Goal: Complete application form

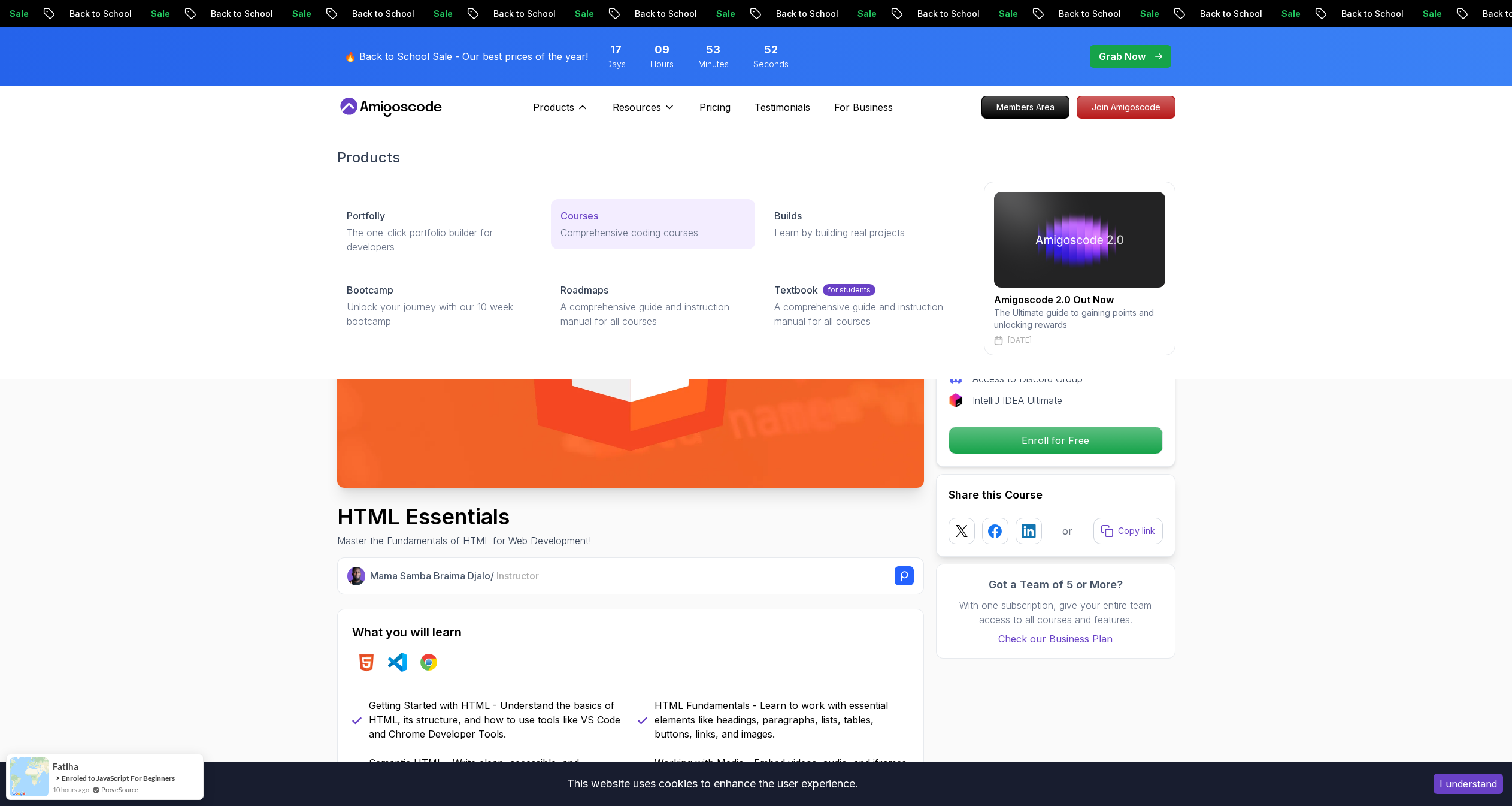
click at [611, 220] on div "Courses" at bounding box center [652, 216] width 185 height 14
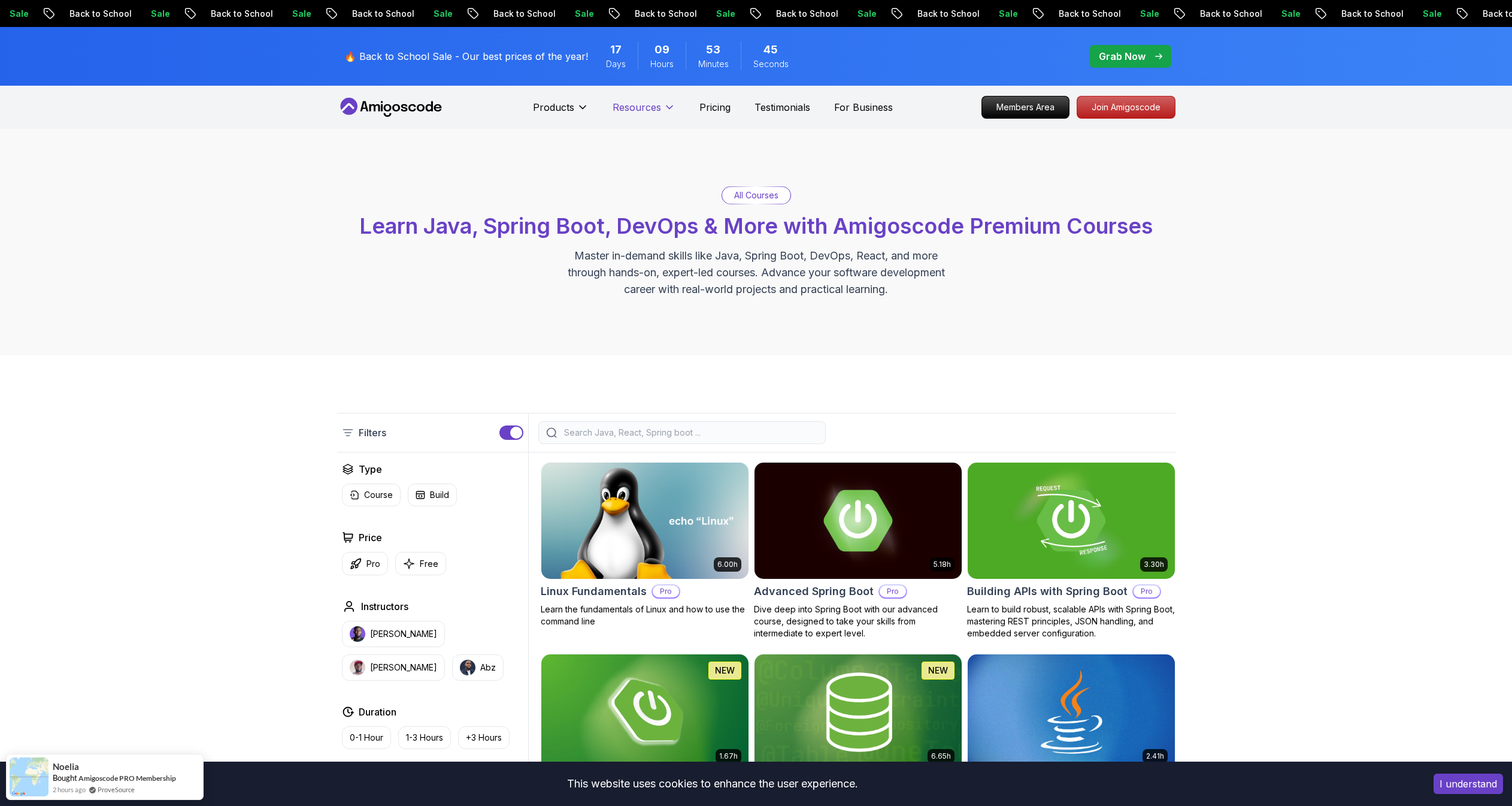
click at [704, 108] on p "Pricing" at bounding box center [715, 107] width 32 height 14
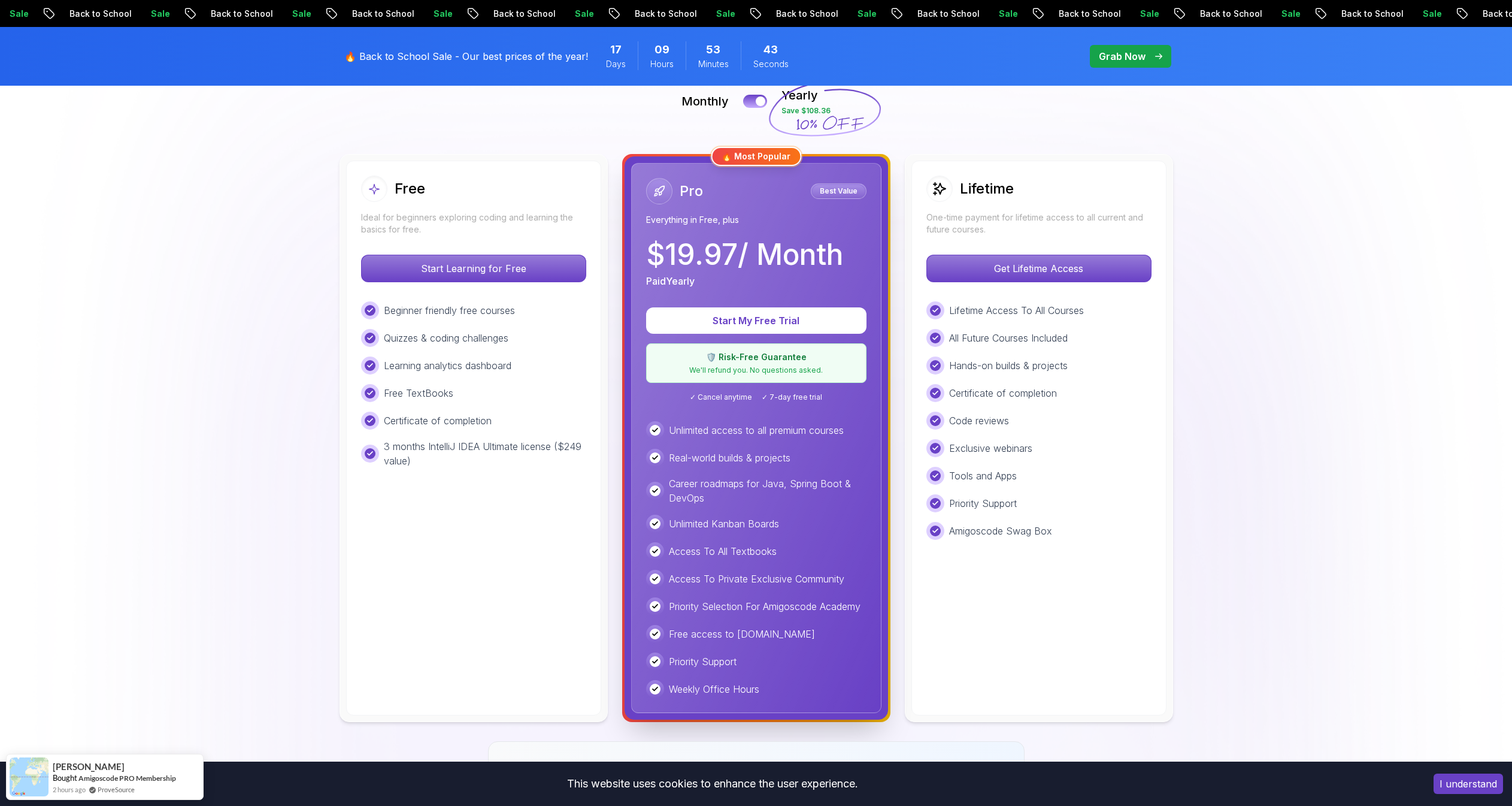
scroll to position [284, 0]
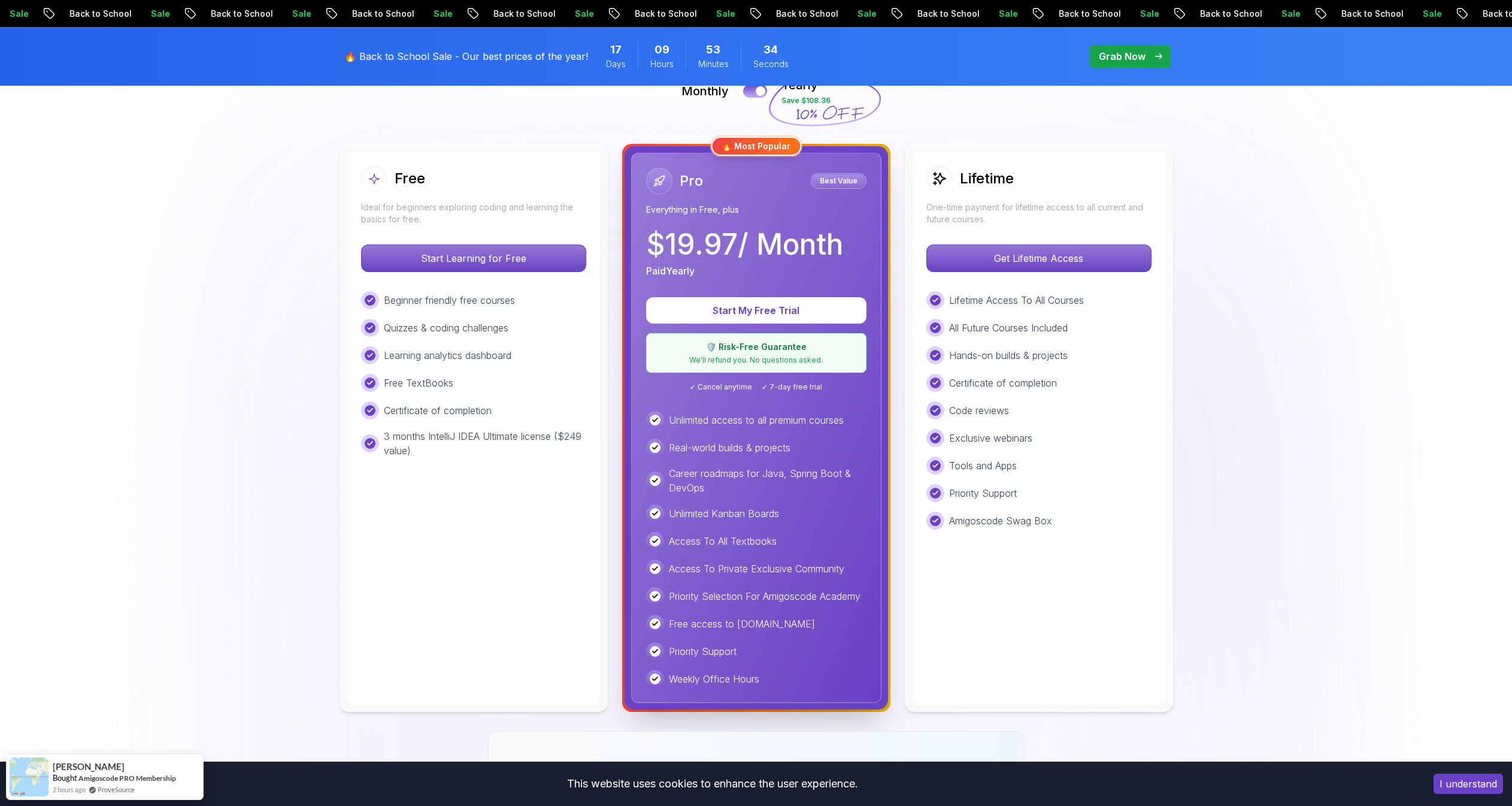
scroll to position [255, 0]
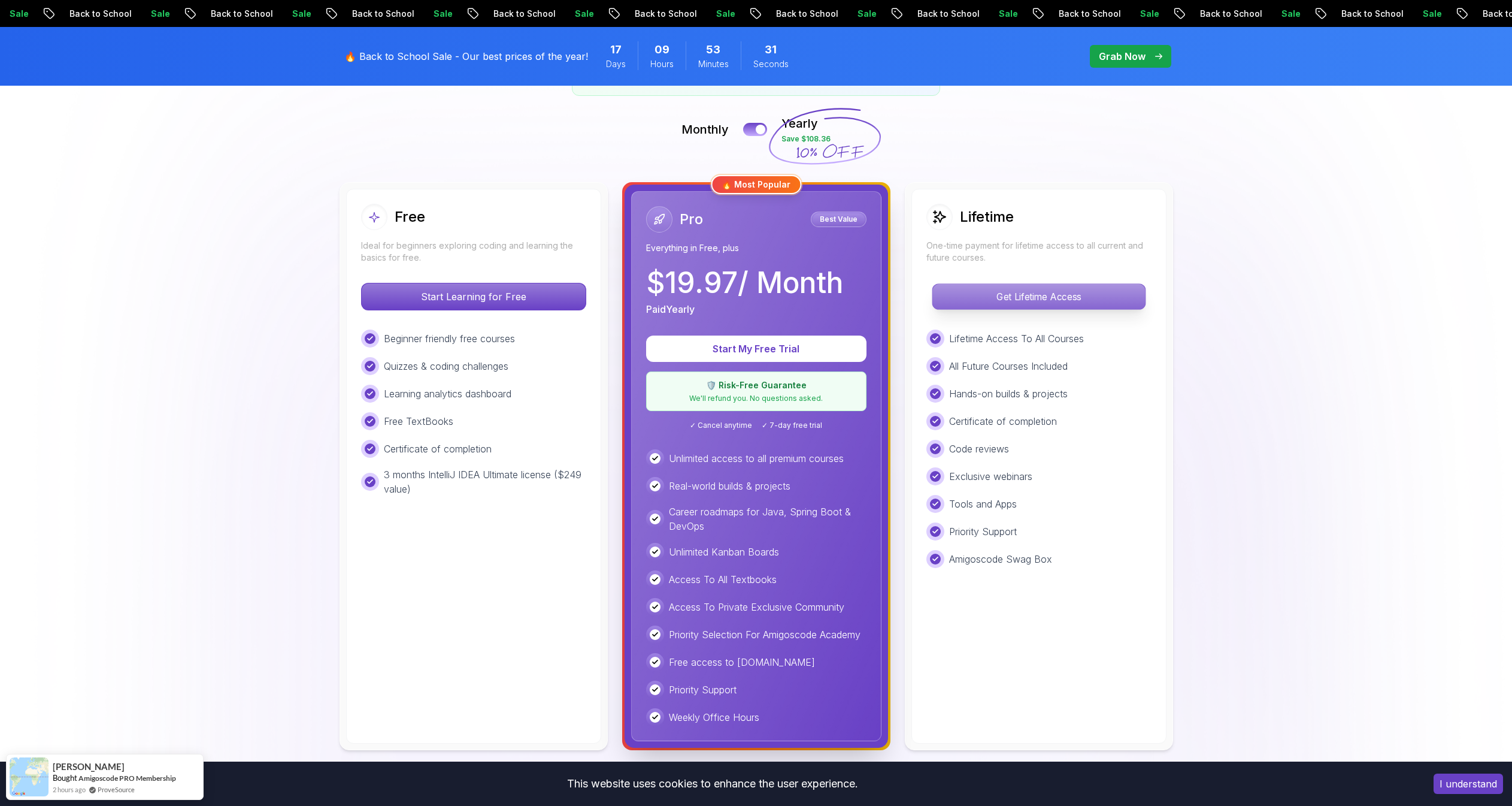
click at [989, 290] on p "Get Lifetime Access" at bounding box center [1038, 297] width 213 height 25
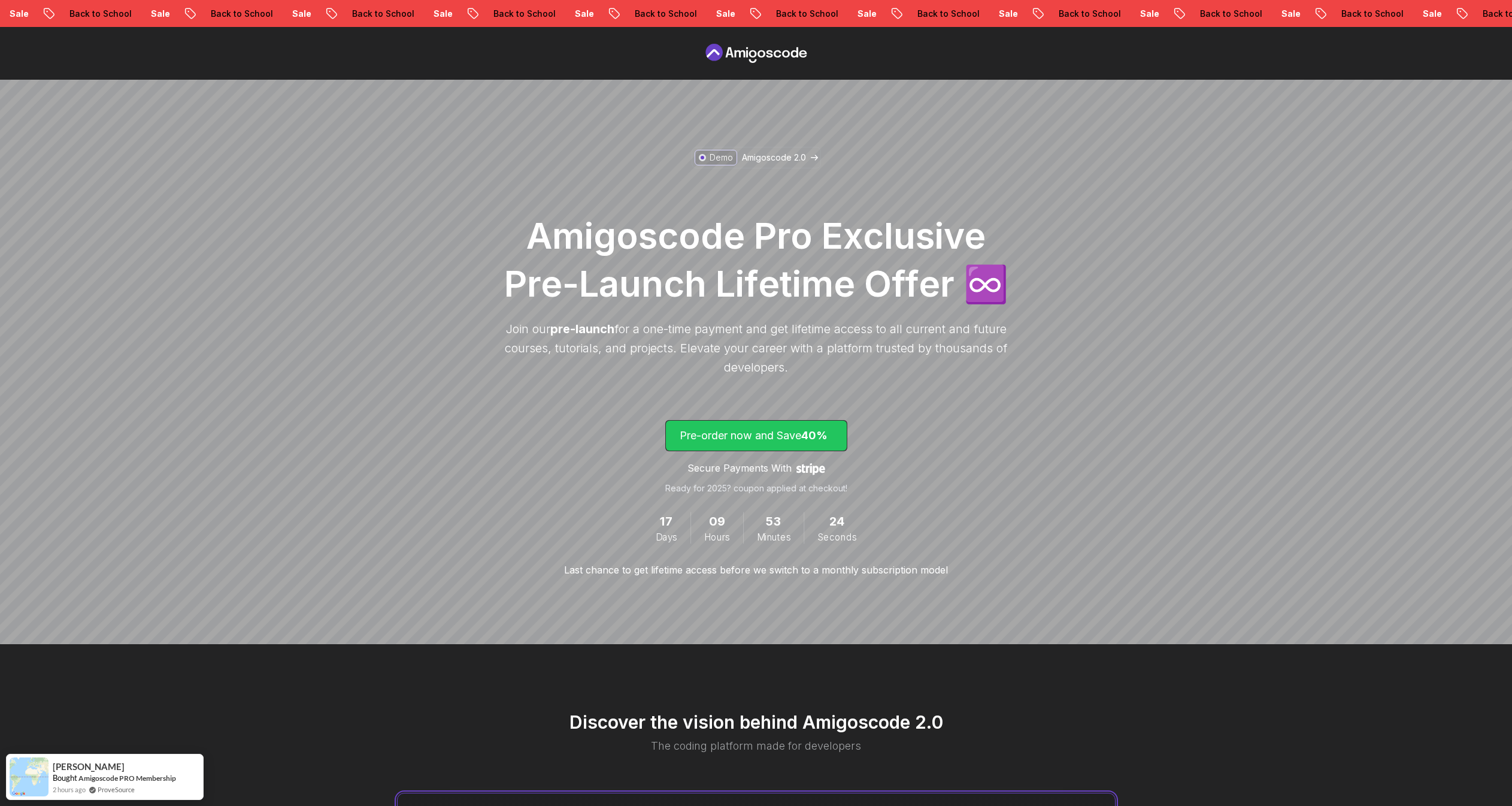
click at [745, 427] on p "Pre-order now and Save 40%" at bounding box center [756, 435] width 153 height 17
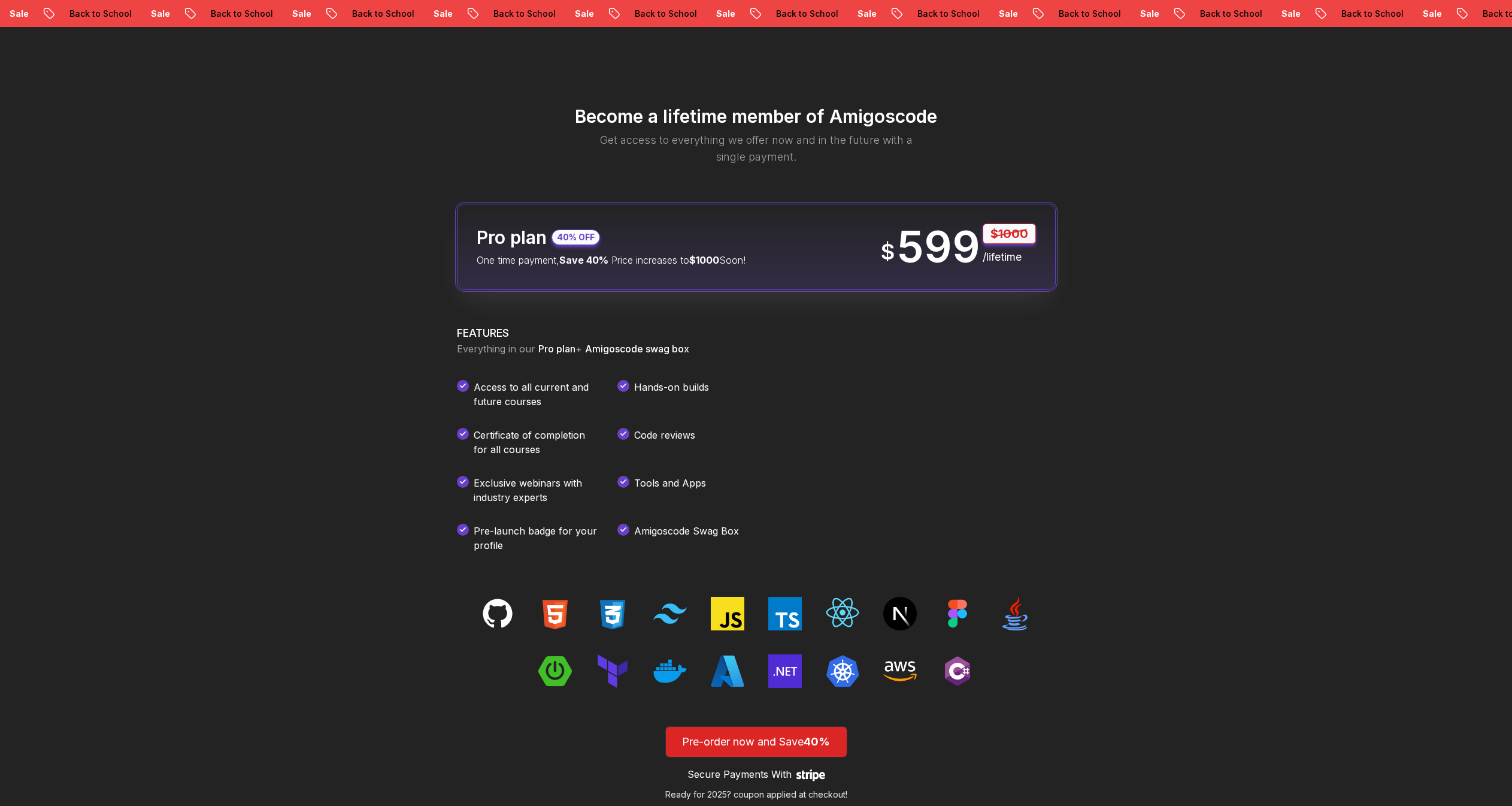
scroll to position [1411, 0]
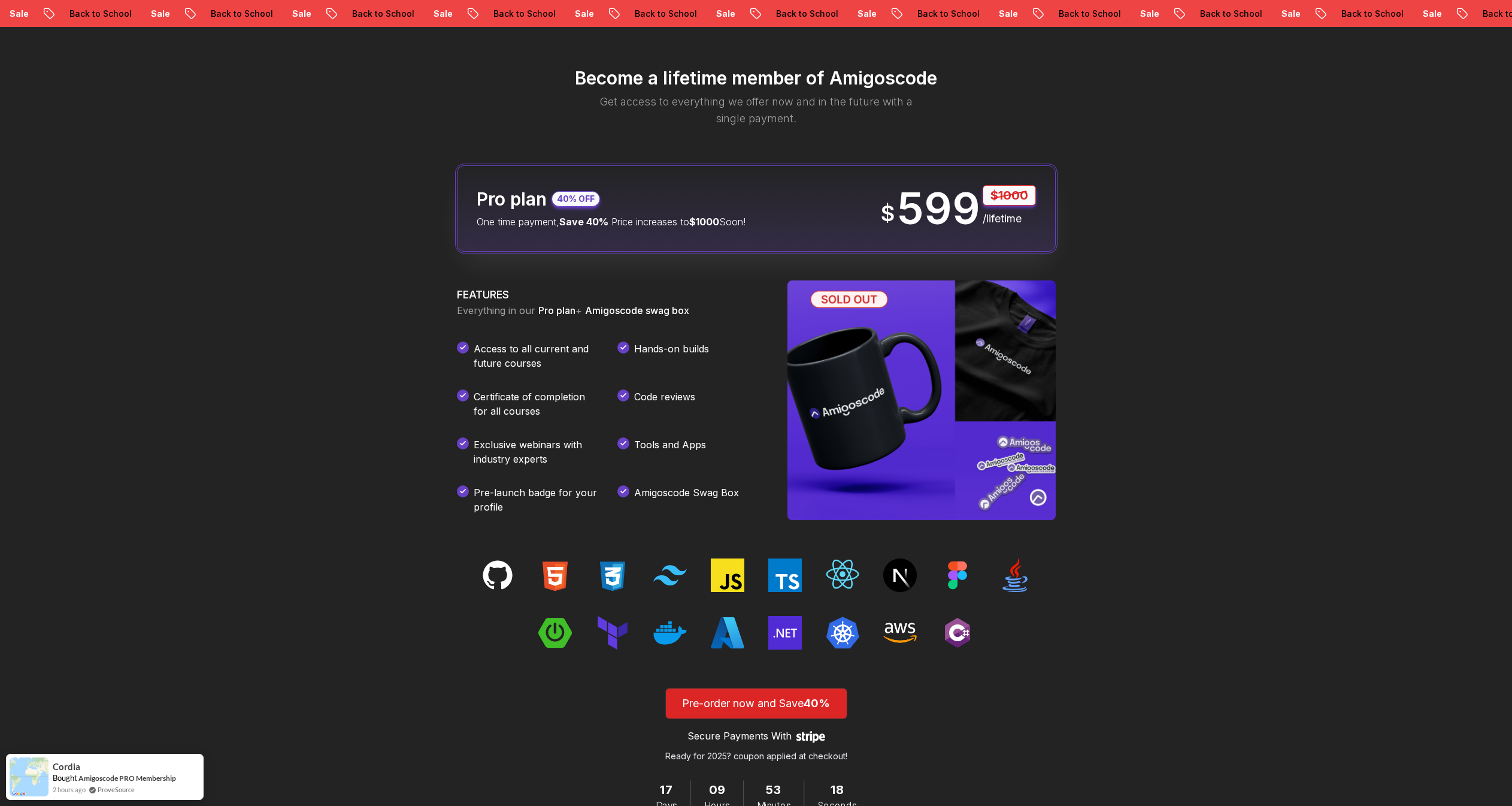
drag, startPoint x: 908, startPoint y: 439, endPoint x: 912, endPoint y: 443, distance: 5.7
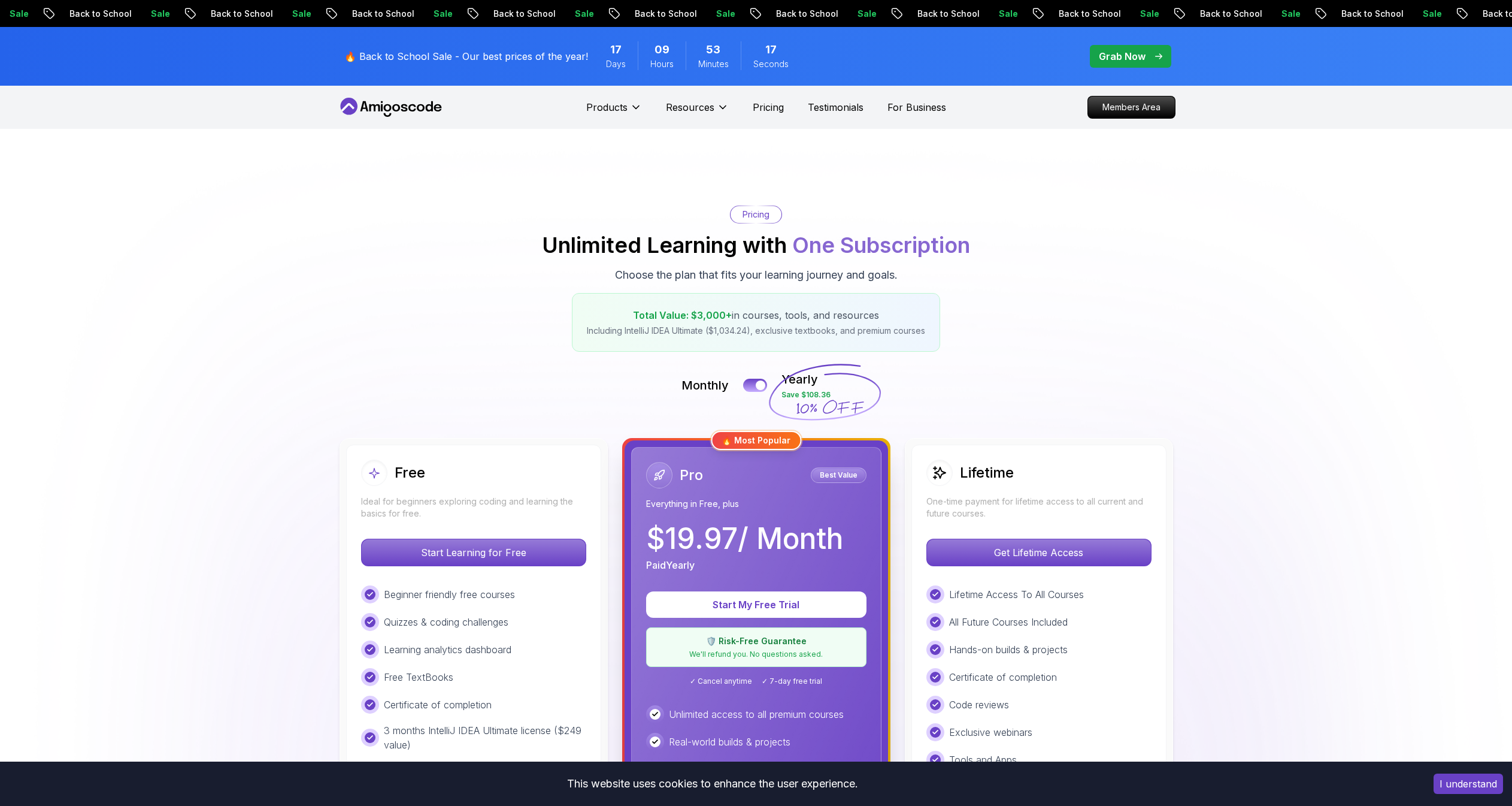
scroll to position [255, 0]
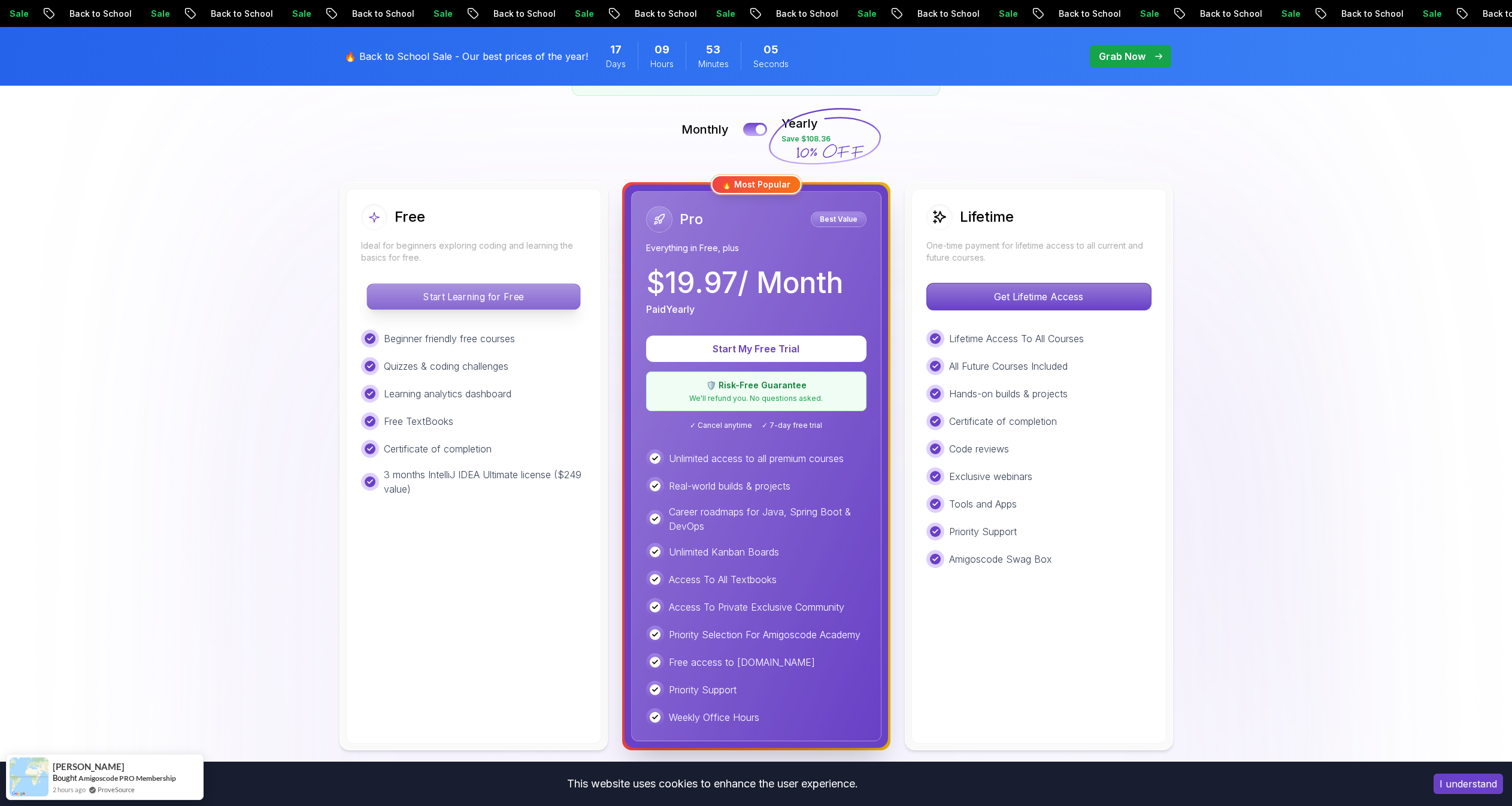
click at [480, 301] on p "Start Learning for Free" at bounding box center [474, 297] width 213 height 25
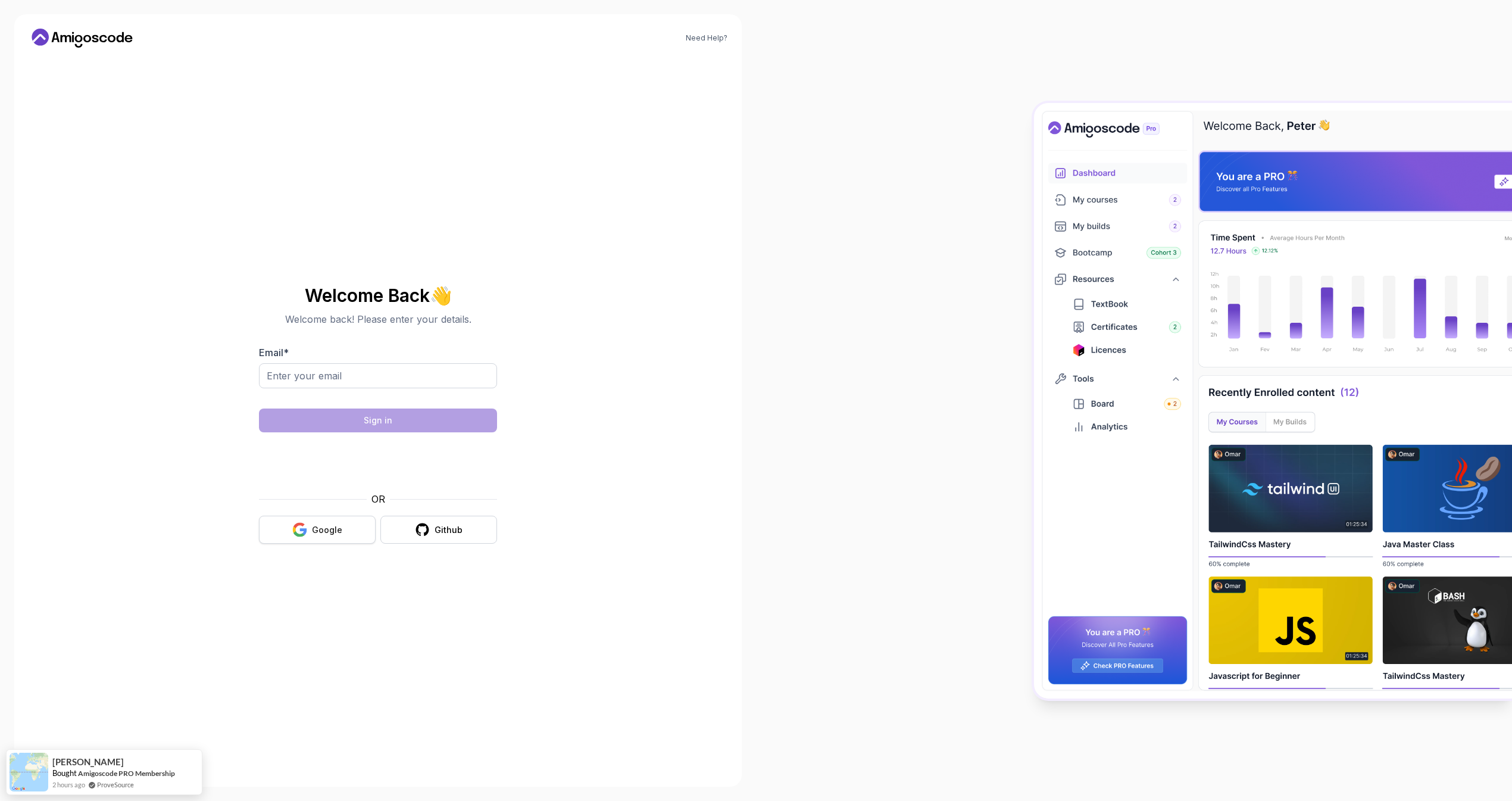
click at [315, 527] on div "Google" at bounding box center [327, 529] width 30 height 12
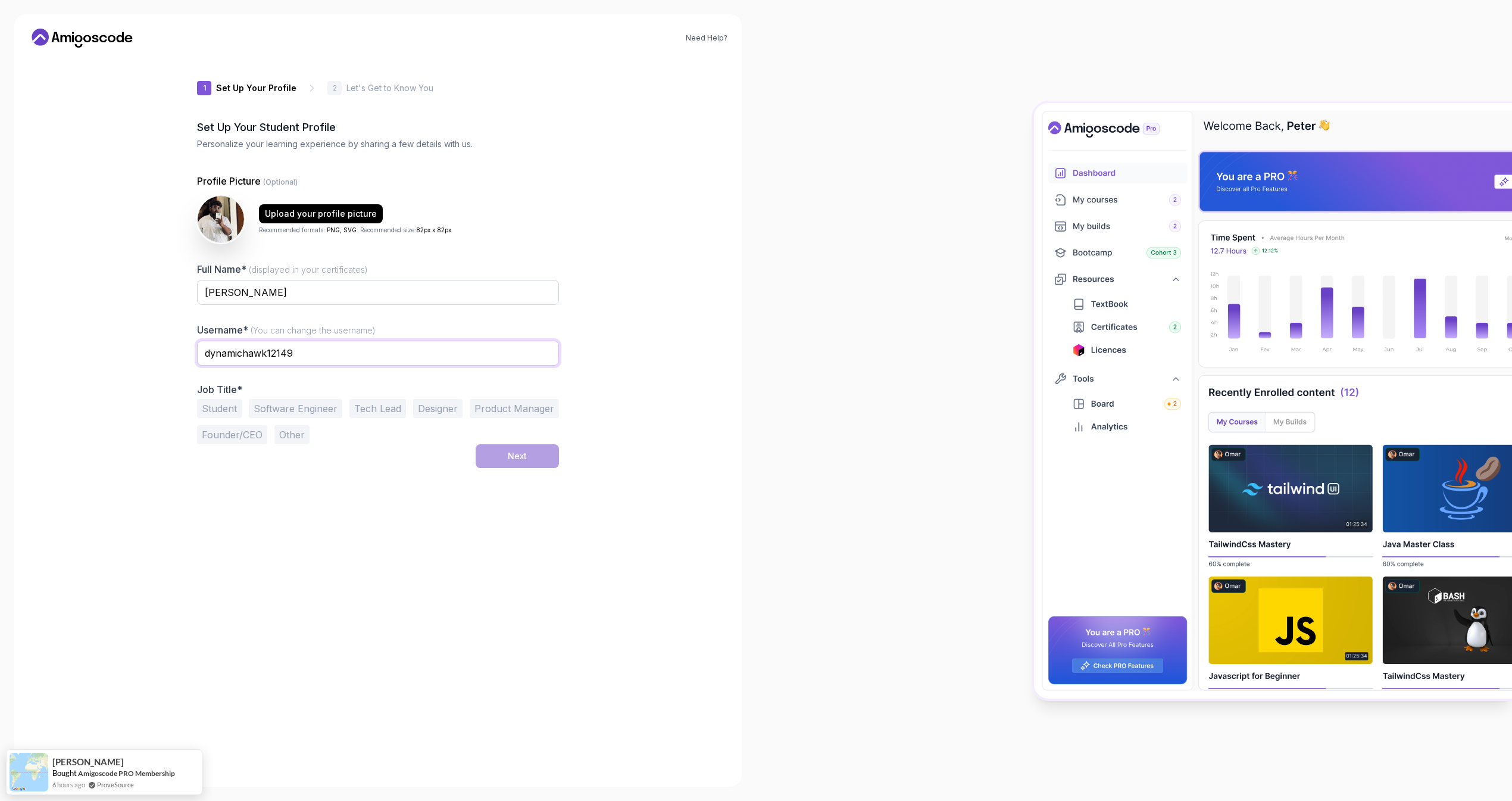
drag, startPoint x: 296, startPoint y: 350, endPoint x: 130, endPoint y: 328, distance: 167.5
click at [130, 328] on div "Need Help? 1 Set Up Your Profile 1 Set Up Your Profile 2 Let's Get to Know You …" at bounding box center [378, 400] width 727 height 772
type input "mk2315"
click at [327, 417] on button "Software Engineer" at bounding box center [295, 408] width 93 height 19
click at [504, 465] on button "Next" at bounding box center [517, 456] width 83 height 24
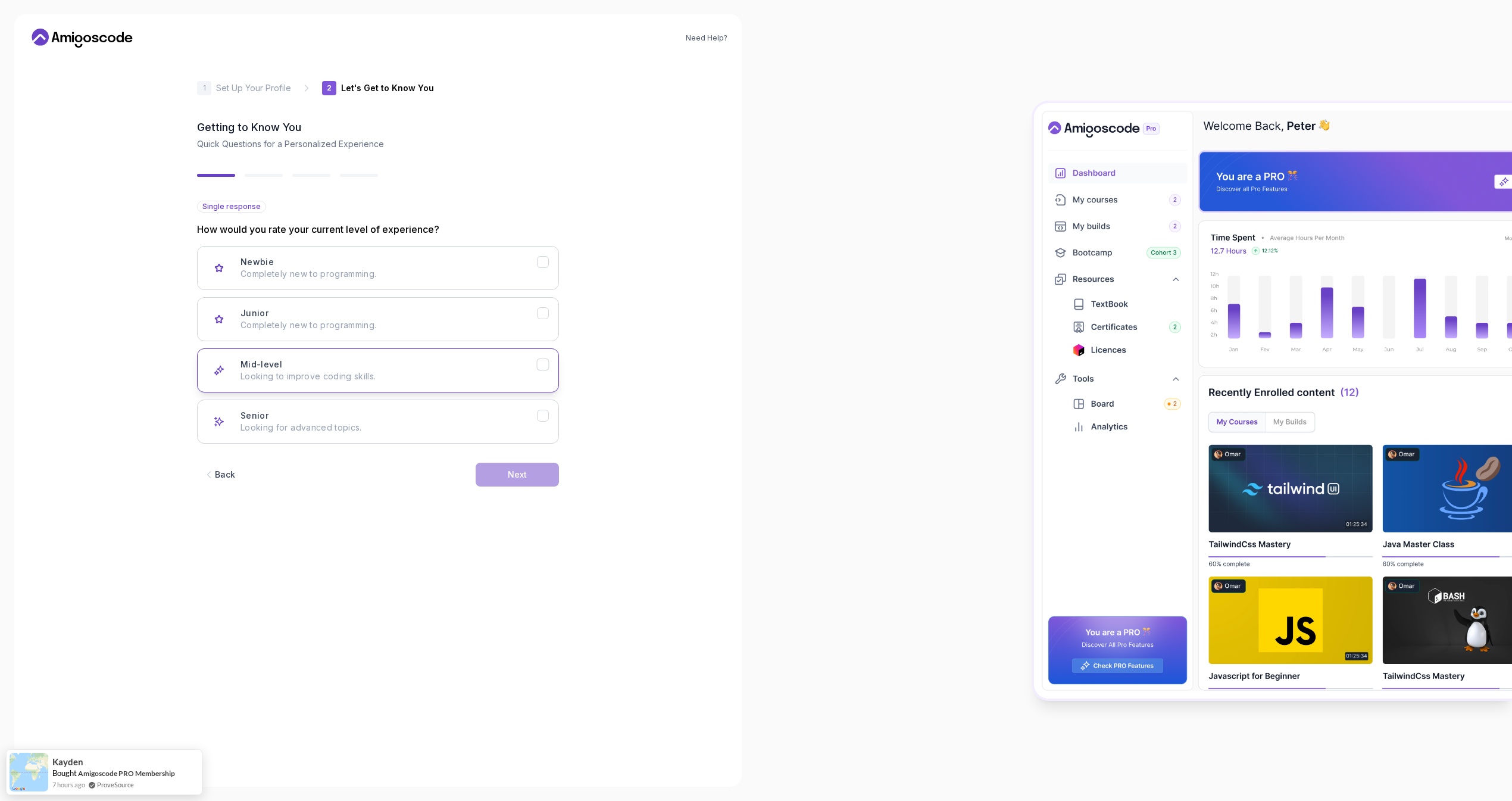
click at [360, 365] on div "Mid-level Looking to improve coding skills." at bounding box center [388, 370] width 296 height 24
click at [441, 322] on p "Completely new to programming." at bounding box center [388, 325] width 296 height 12
click at [477, 381] on p "Looking to improve coding skills." at bounding box center [388, 376] width 296 height 12
click at [463, 319] on p "Completely new to programming." at bounding box center [388, 325] width 296 height 12
click at [503, 483] on button "Next" at bounding box center [517, 475] width 83 height 24
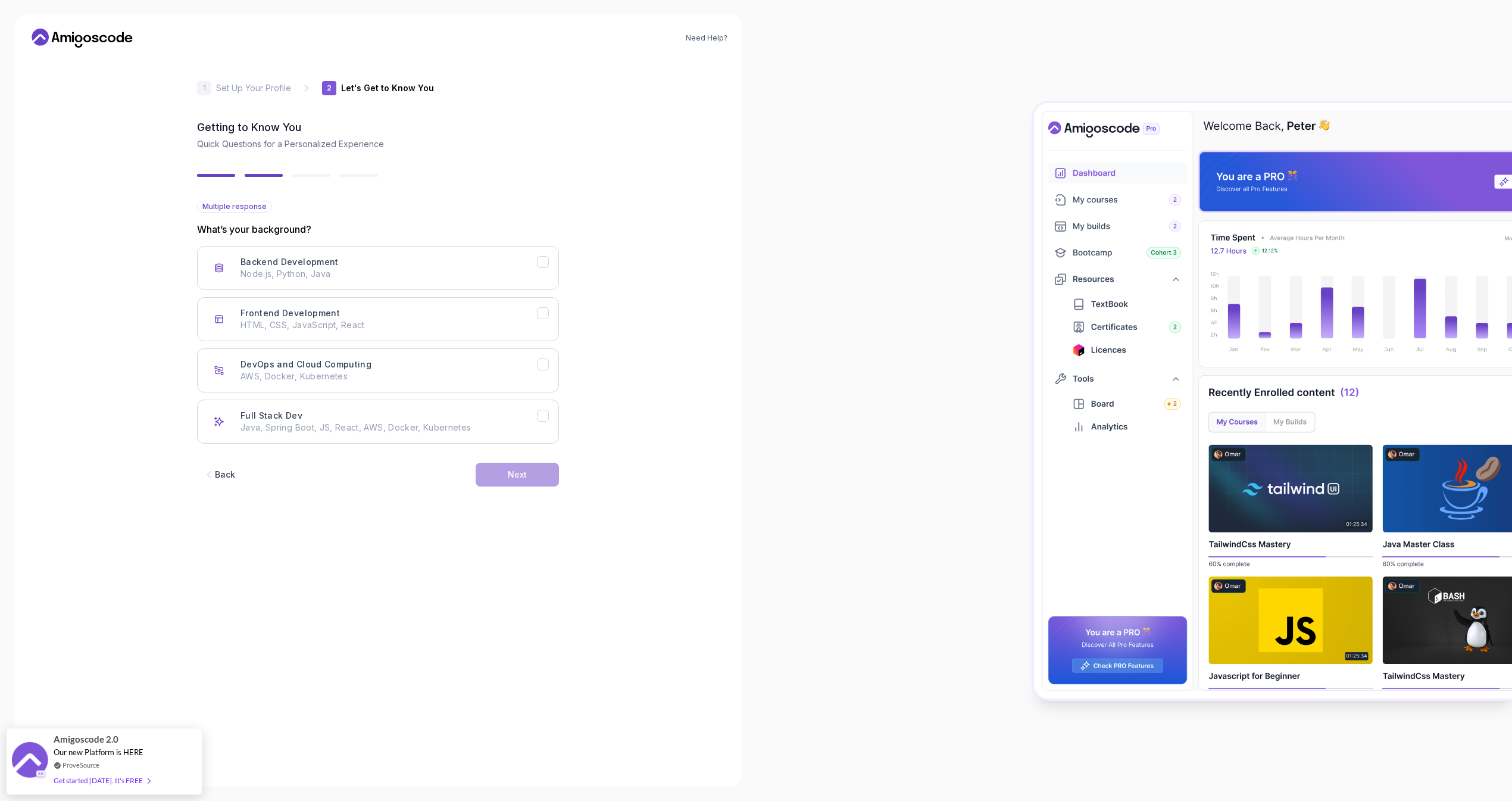
click at [221, 466] on button "Back" at bounding box center [219, 475] width 44 height 24
click at [298, 373] on p "Looking to improve coding skills." at bounding box center [388, 376] width 296 height 12
click at [500, 477] on button "Next" at bounding box center [517, 475] width 83 height 24
click at [330, 287] on button "Backend Development Node.js, Python, Java" at bounding box center [378, 267] width 361 height 44
click at [341, 304] on button "Frontend Development HTML, CSS, JavaScript, React" at bounding box center [378, 318] width 361 height 44
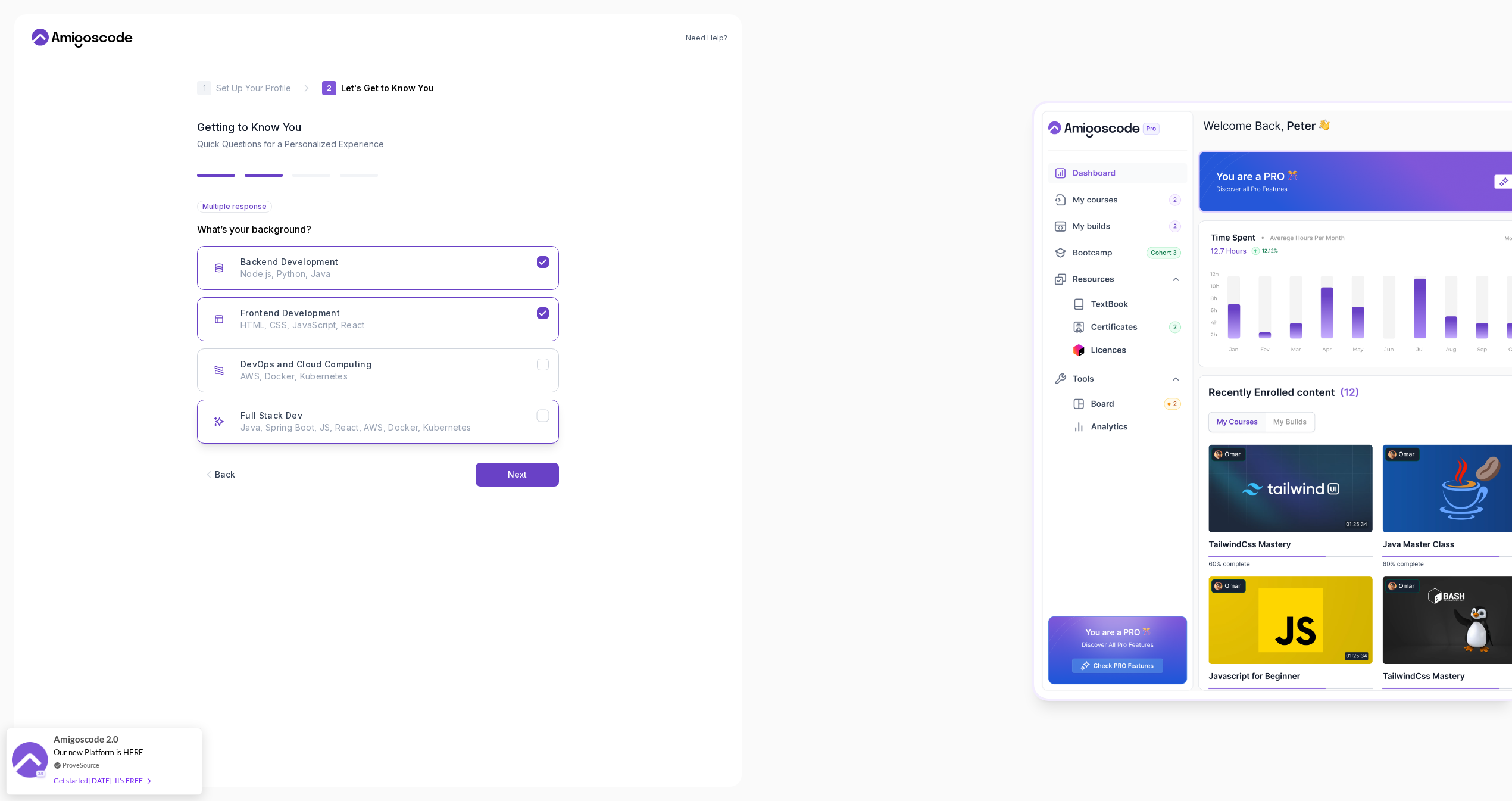
click at [377, 428] on p "Java, Spring Boot, JS, React, AWS, Docker, Kubernetes" at bounding box center [388, 427] width 296 height 12
click at [505, 472] on button "Next" at bounding box center [517, 475] width 83 height 24
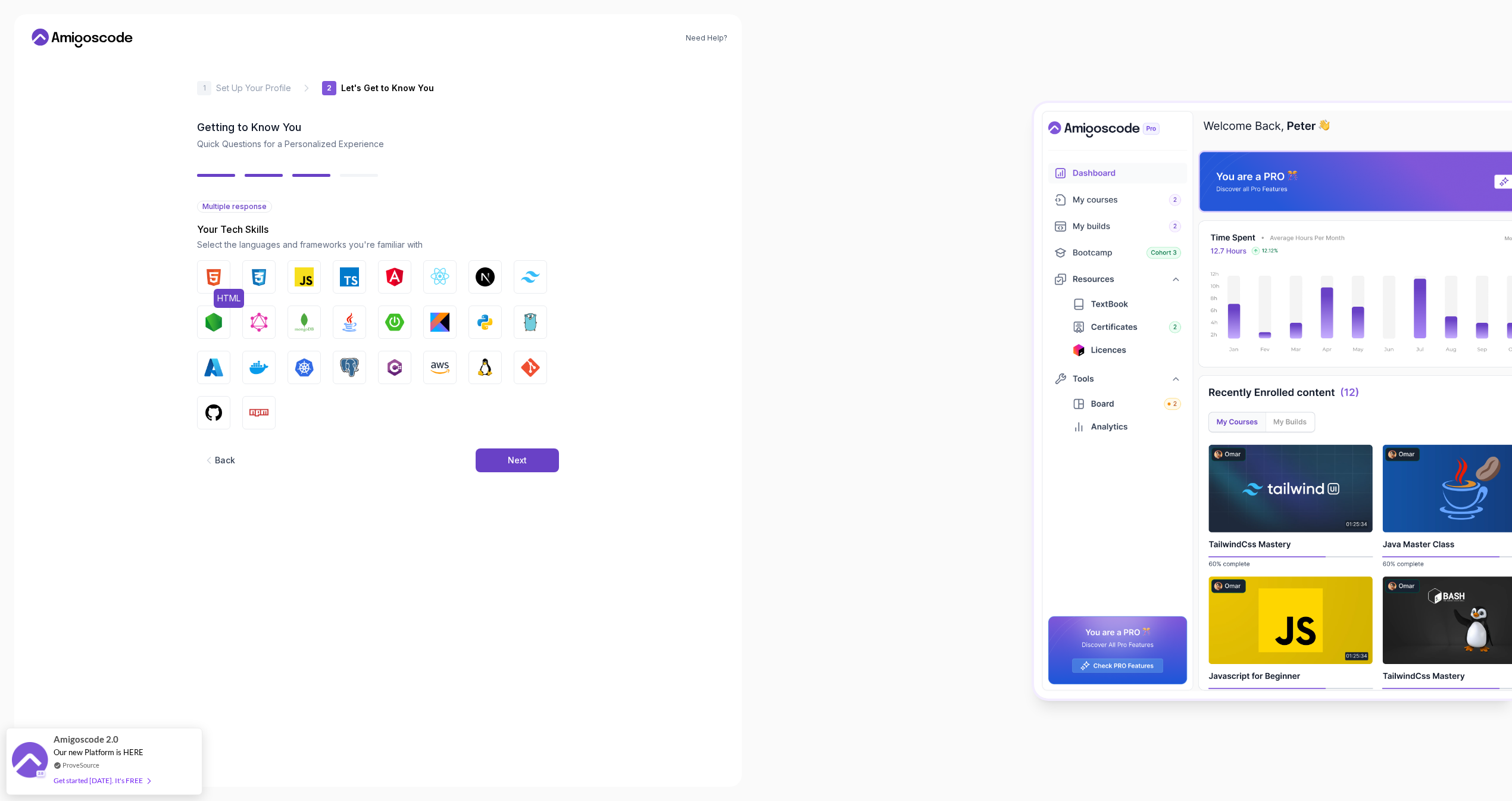
click at [212, 271] on img "button" at bounding box center [213, 276] width 19 height 19
click at [265, 274] on img "button" at bounding box center [258, 276] width 19 height 19
click at [304, 272] on img "button" at bounding box center [303, 276] width 19 height 19
click at [352, 270] on img "button" at bounding box center [349, 276] width 19 height 19
click at [443, 268] on img "button" at bounding box center [439, 276] width 19 height 19
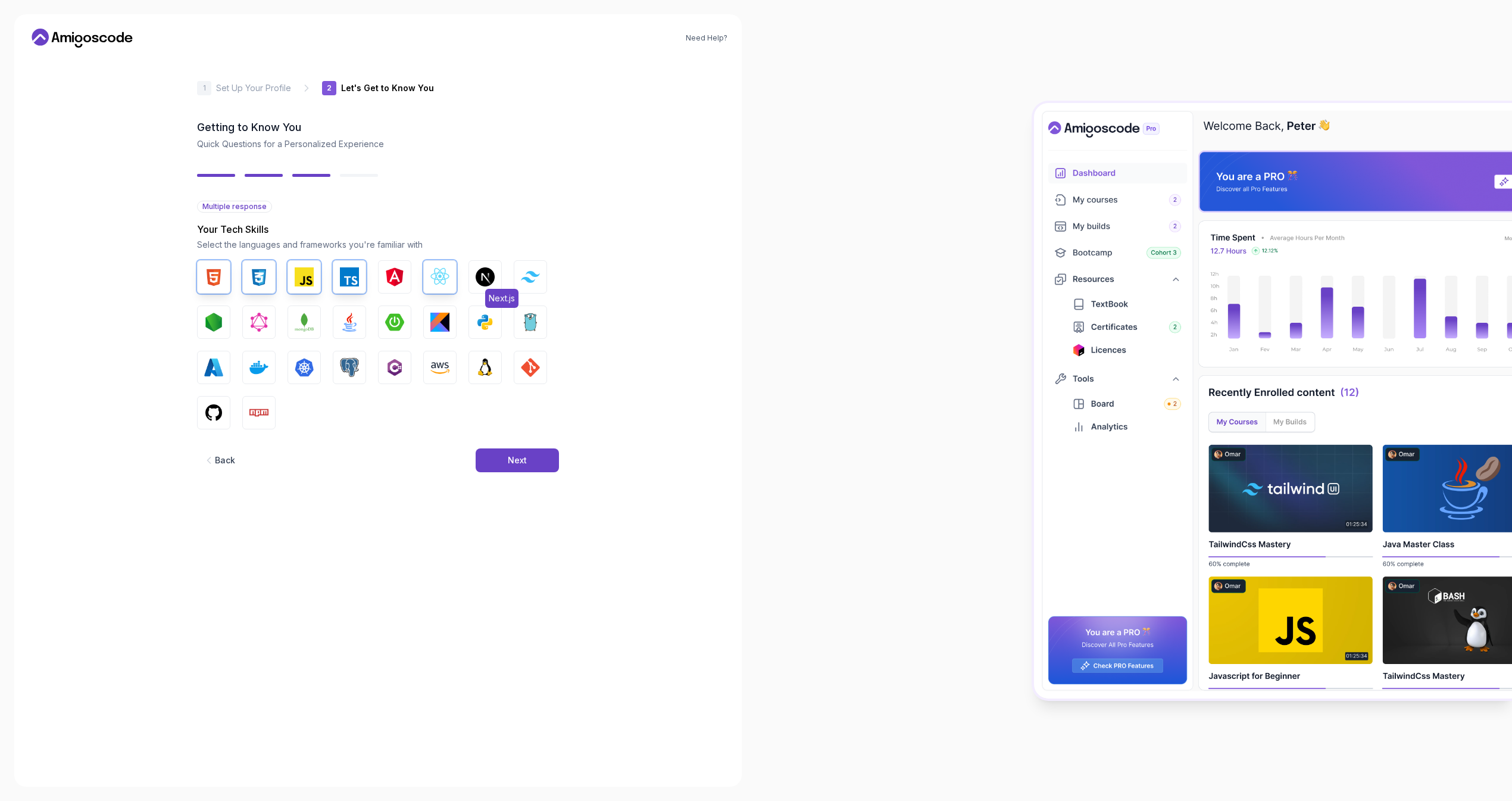
click at [495, 275] on button "Next.js" at bounding box center [484, 276] width 33 height 33
click at [528, 271] on img "button" at bounding box center [530, 276] width 19 height 12
click at [226, 314] on button "Node.js" at bounding box center [213, 321] width 33 height 33
click at [305, 321] on img "button" at bounding box center [303, 321] width 19 height 19
click at [360, 325] on button "Java" at bounding box center [349, 321] width 33 height 33
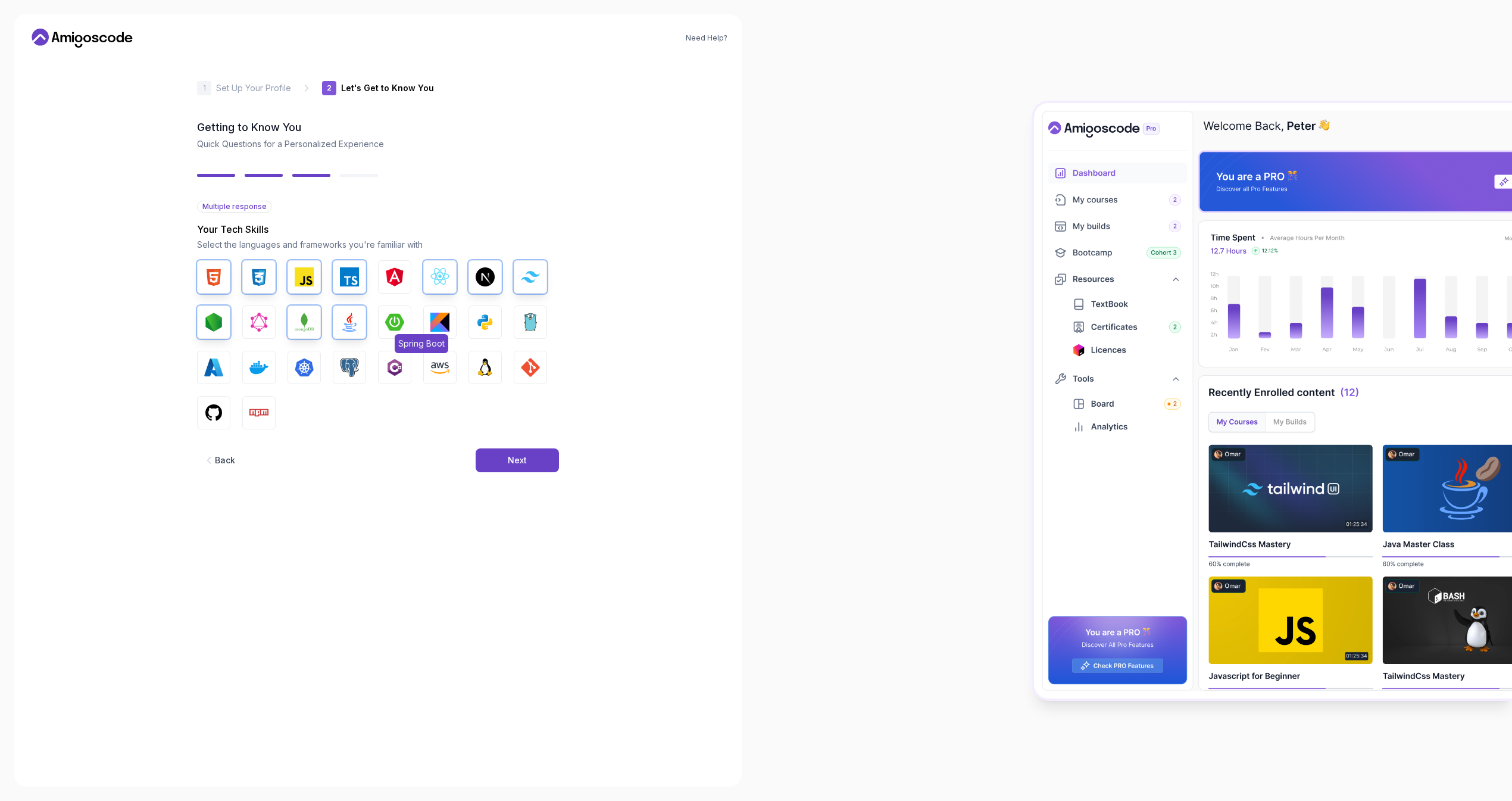
click at [398, 319] on img "button" at bounding box center [394, 321] width 19 height 19
click at [516, 363] on button "GIT" at bounding box center [530, 367] width 33 height 33
click at [221, 378] on button "Azure" at bounding box center [213, 367] width 33 height 33
click at [271, 374] on button "Docker" at bounding box center [258, 367] width 33 height 33
click at [301, 363] on img "button" at bounding box center [303, 367] width 19 height 19
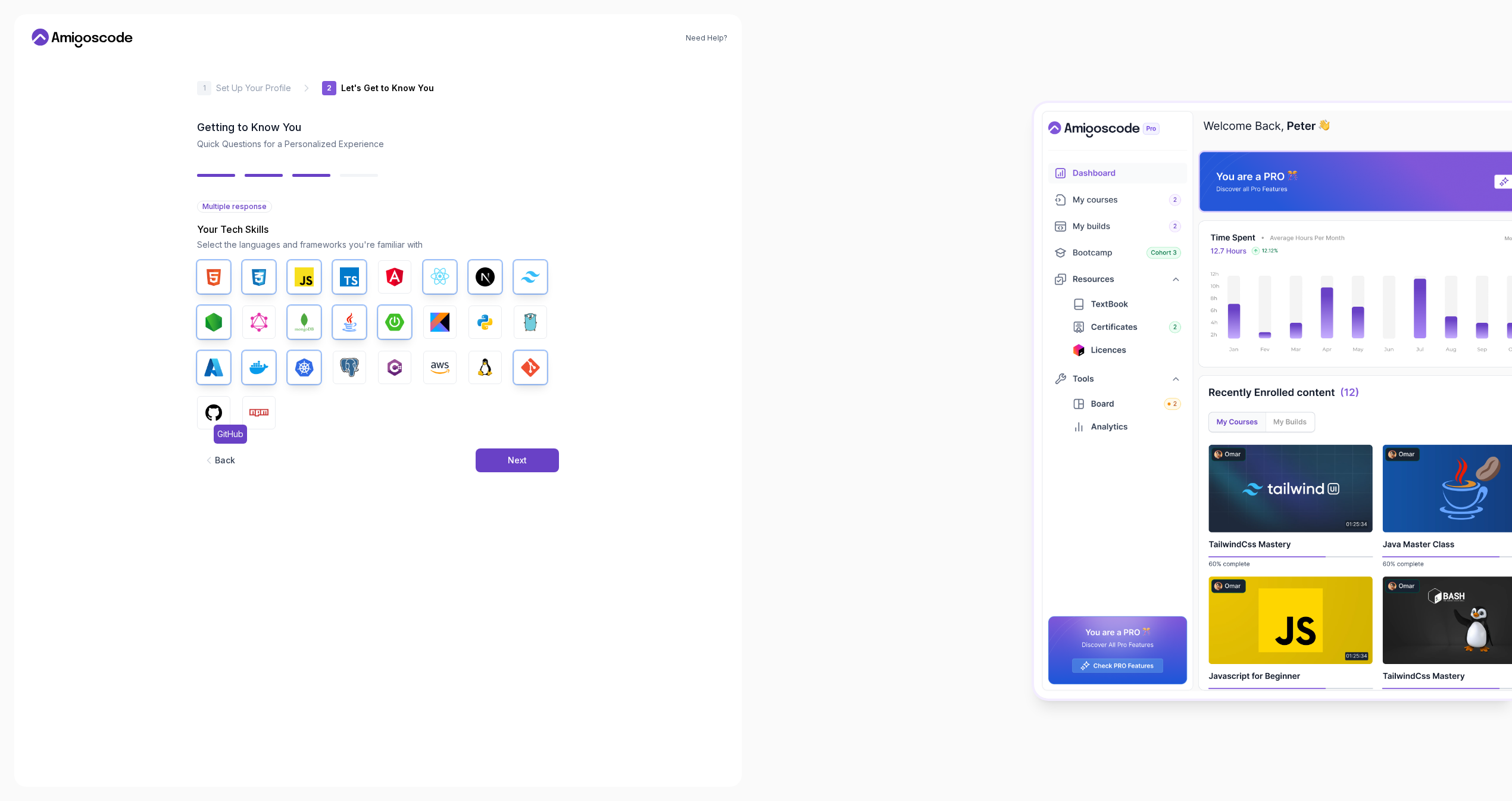
click at [213, 419] on img "button" at bounding box center [213, 412] width 19 height 19
click at [274, 405] on button "Npm" at bounding box center [258, 412] width 33 height 33
click at [274, 312] on button "GraphQL" at bounding box center [258, 321] width 33 height 33
click at [476, 326] on img "button" at bounding box center [484, 321] width 19 height 19
click at [519, 449] on button "Next" at bounding box center [517, 460] width 83 height 24
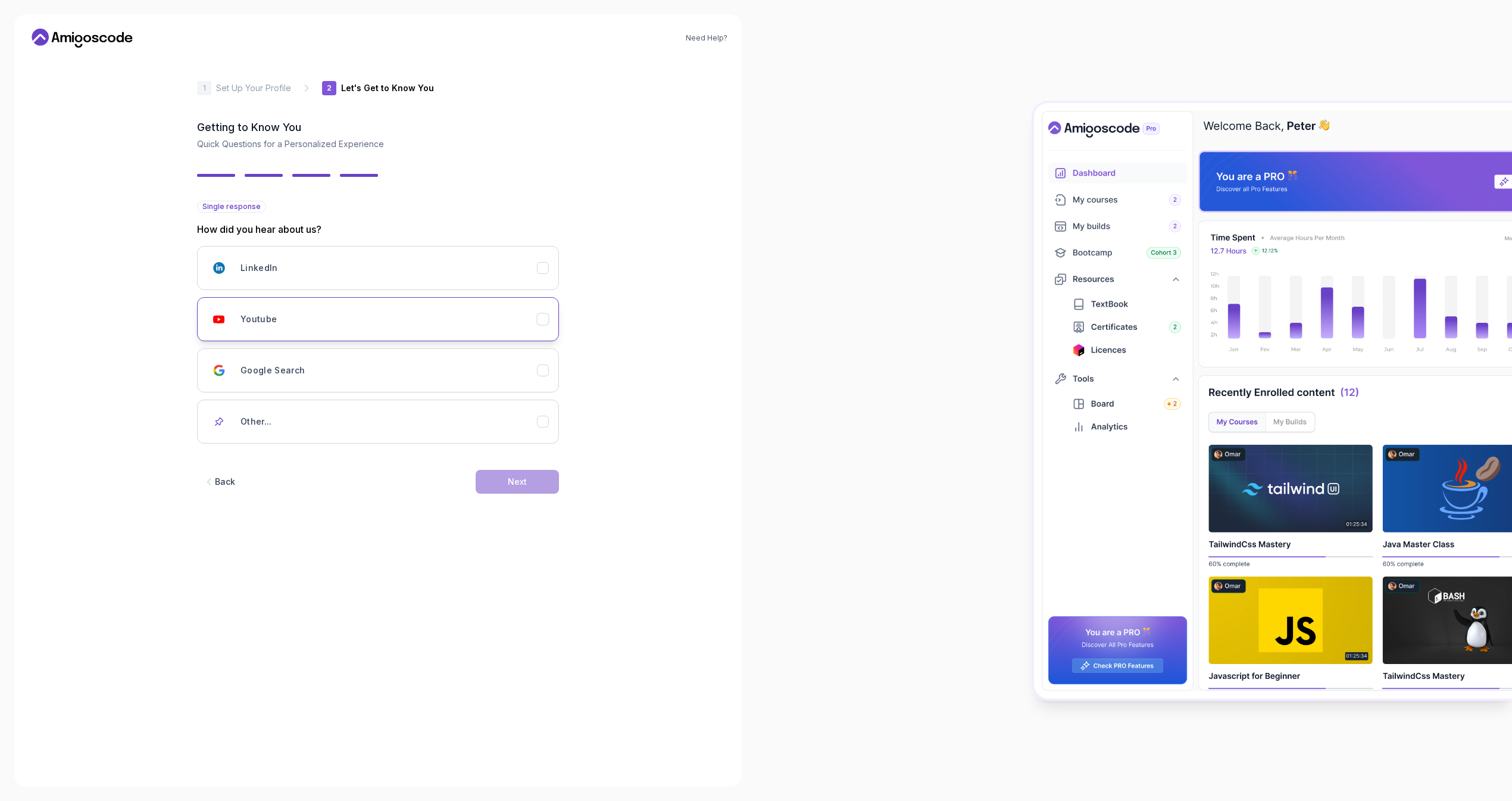
click at [352, 314] on div "Youtube" at bounding box center [388, 318] width 296 height 24
click at [488, 479] on button "Next" at bounding box center [517, 482] width 83 height 24
click at [518, 492] on button "Next" at bounding box center [517, 482] width 83 height 24
click at [523, 479] on div "Next" at bounding box center [517, 481] width 19 height 12
click at [508, 476] on div "Next" at bounding box center [517, 481] width 19 height 12
